Goal: Register for event/course

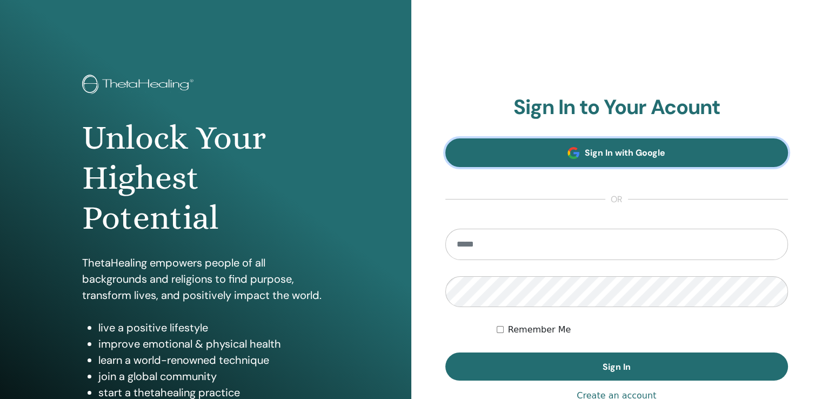
click at [599, 148] on span "Sign In with Google" at bounding box center [625, 152] width 81 height 11
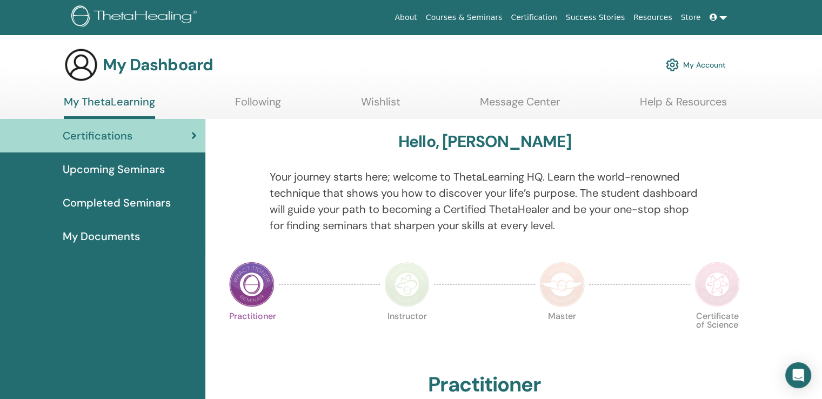
click at [93, 165] on span "Upcoming Seminars" at bounding box center [114, 169] width 102 height 16
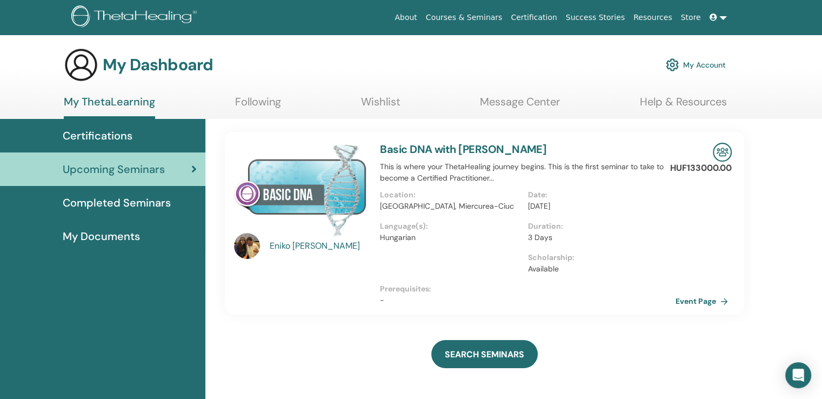
click at [243, 242] on img at bounding box center [247, 246] width 26 height 26
click at [289, 243] on div "Eniko Nagy" at bounding box center [320, 246] width 100 height 13
click at [295, 248] on div "Eniko Nagy" at bounding box center [320, 246] width 100 height 13
click at [439, 152] on link "Basic DNA with Eniko Nagy" at bounding box center [463, 149] width 167 height 14
click at [296, 182] on img at bounding box center [300, 190] width 133 height 94
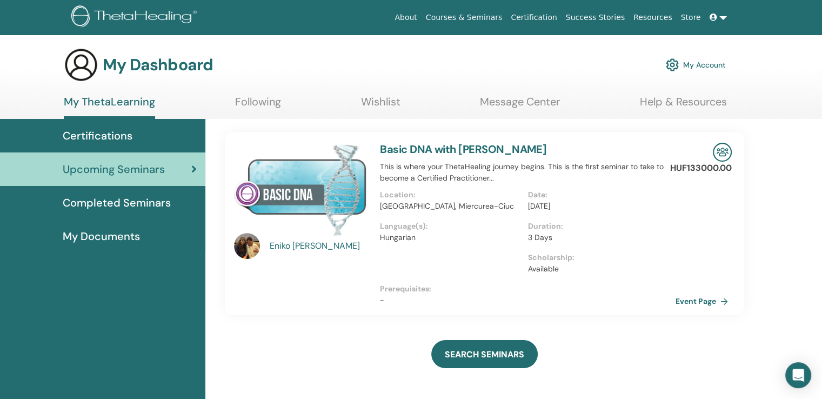
click at [289, 248] on div "[PERSON_NAME]" at bounding box center [320, 246] width 100 height 13
click at [486, 145] on link "Basic DNA with [PERSON_NAME]" at bounding box center [463, 149] width 167 height 14
